Goal: Task Accomplishment & Management: Use online tool/utility

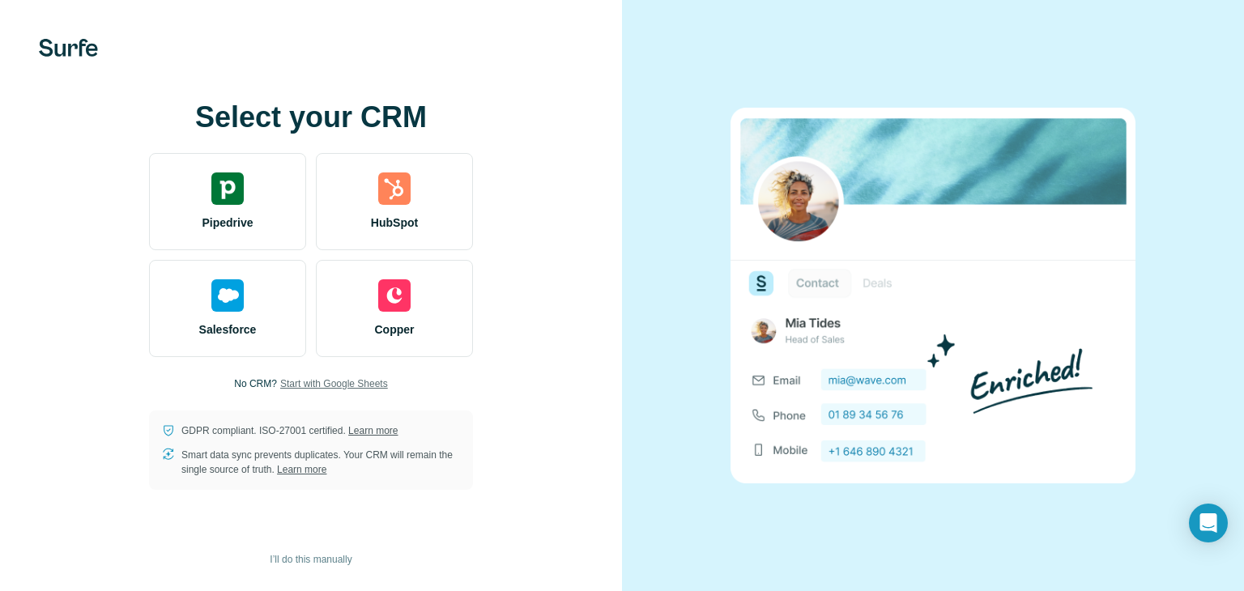
click at [355, 381] on span "Start with Google Sheets" at bounding box center [334, 384] width 108 height 15
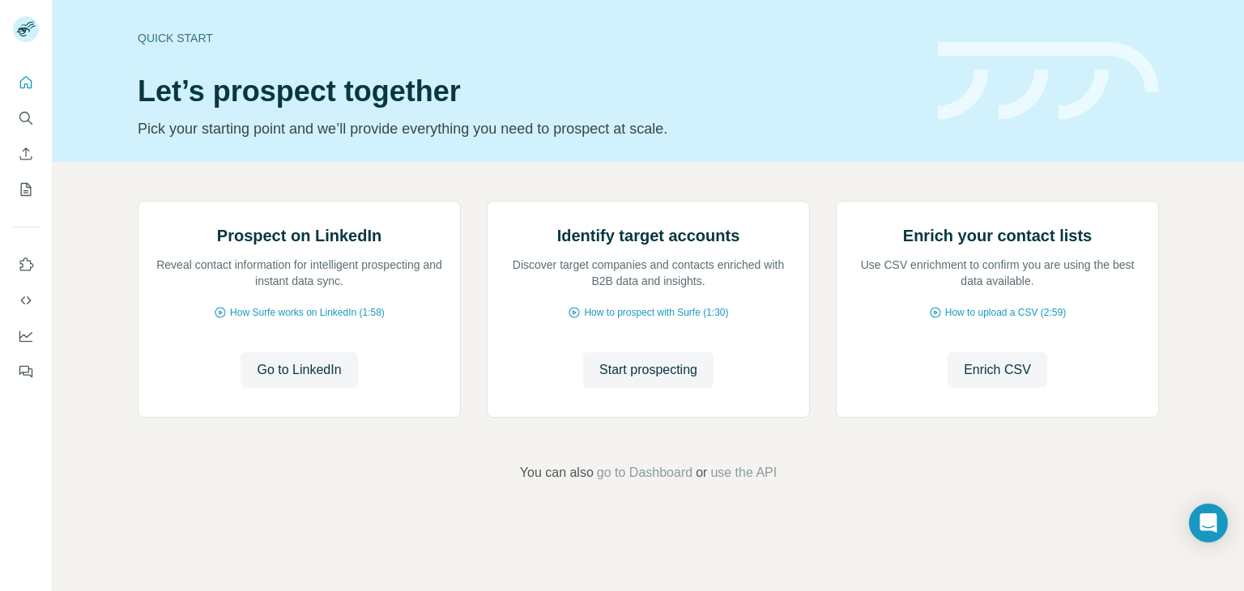
scroll to position [109, 0]
click at [321, 380] on span "Go to LinkedIn" at bounding box center [299, 369] width 84 height 19
click at [667, 483] on span "go to Dashboard" at bounding box center [645, 472] width 96 height 19
